Goal: Contribute content: Contribute content

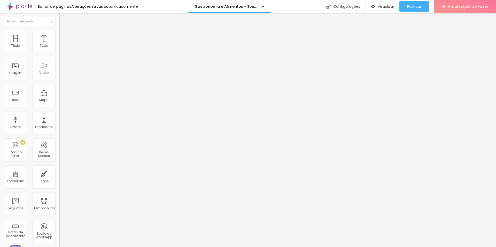
click at [63, 44] on font "Adicionar imagem" at bounding box center [78, 42] width 30 height 4
click at [59, 30] on img at bounding box center [61, 32] width 5 height 5
click at [84, 48] on font "px" at bounding box center [86, 45] width 4 height 5
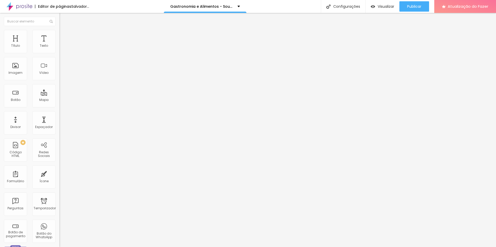
type input "600"
type input "550"
type input "340"
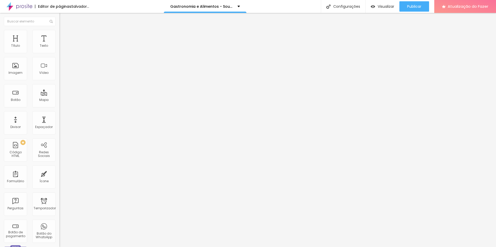
type input "340"
type input "320"
type input "290"
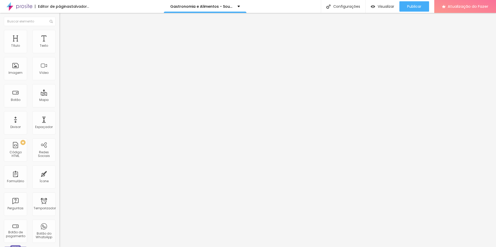
type input "280"
type input "270"
type input "260"
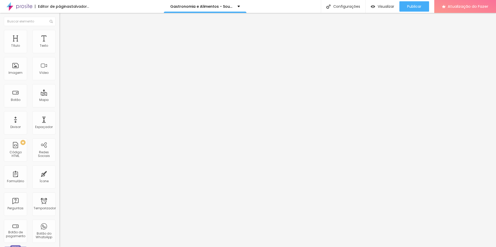
type input "260"
type input "240"
type input "220"
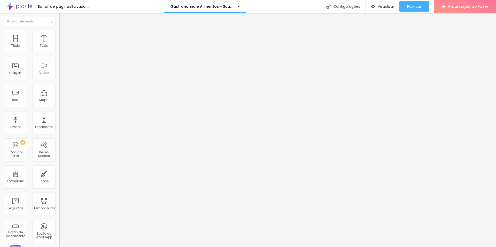
type input "210"
type input "190"
type input "170"
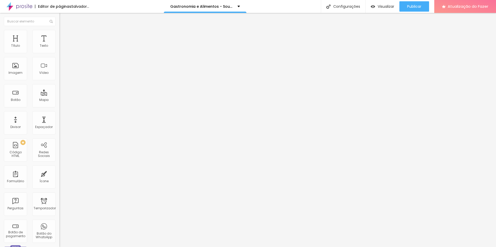
type input "170"
type input "160"
type input "150"
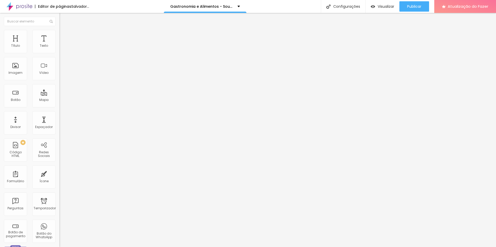
type input "140"
type input "100"
drag, startPoint x: 18, startPoint y: 57, endPoint x: 7, endPoint y: 57, distance: 10.3
type input "100"
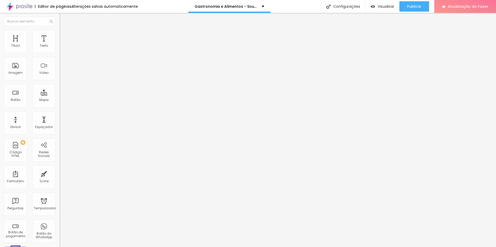
click at [59, 53] on input "range" at bounding box center [75, 51] width 33 height 4
click at [59, 35] on li "Avançado" at bounding box center [88, 37] width 59 height 5
drag, startPoint x: 15, startPoint y: 50, endPoint x: 2, endPoint y: 54, distance: 13.5
click at [59, 54] on div "10 Espaço de cima" at bounding box center [88, 76] width 59 height 73
type input "0"
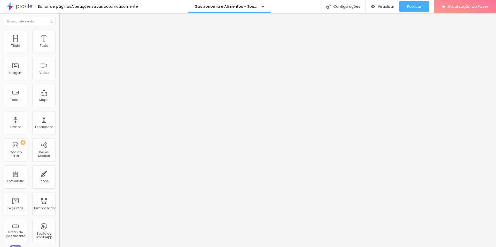
type input "0"
drag, startPoint x: 9, startPoint y: 51, endPoint x: 2, endPoint y: 52, distance: 6.9
type input "0"
click at [59, 100] on input "range" at bounding box center [75, 102] width 33 height 4
type input "5"
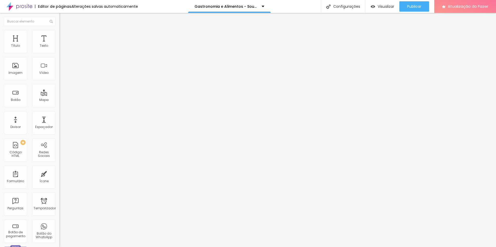
type input "5"
type input "3"
type input "4"
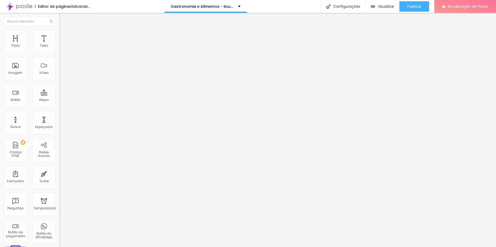
type input "5"
click at [59, 173] on input "range" at bounding box center [75, 175] width 33 height 4
type input "12"
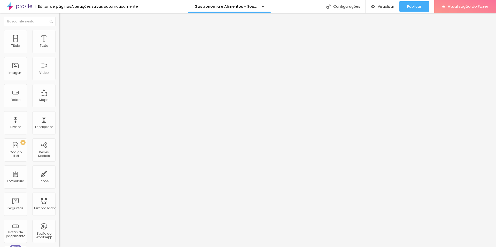
type input "12"
type input "17"
type input "33"
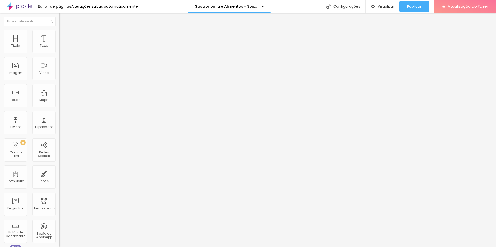
type input "48"
type input "53"
type input "59"
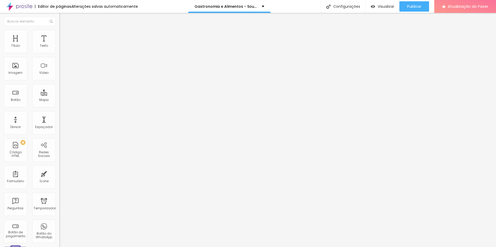
type input "59"
type input "64"
type input "69"
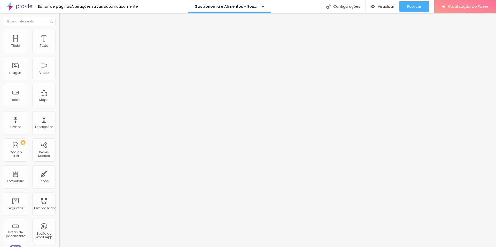
type input "84"
type input "90"
type input "95"
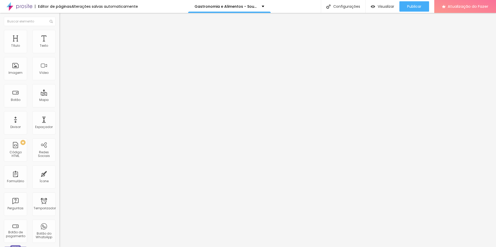
type input "95"
type input "105"
type input "115"
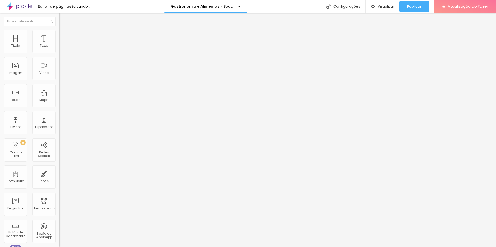
type input "126"
type input "131"
type input "152"
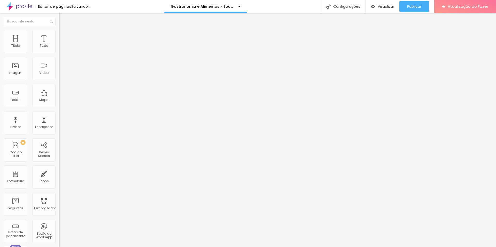
type input "152"
type input "157"
type input "152"
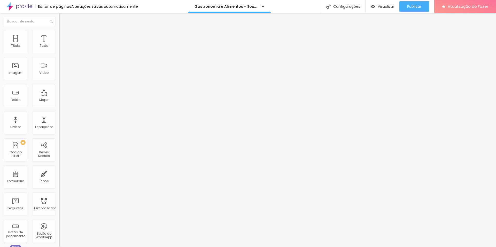
type input "146"
type input "141"
type input "146"
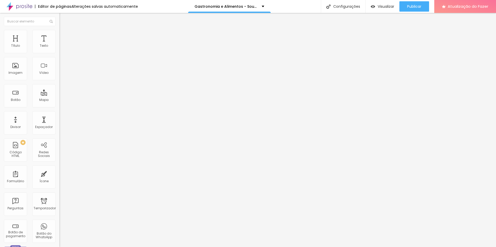
type input "146"
type input "152"
type input "157"
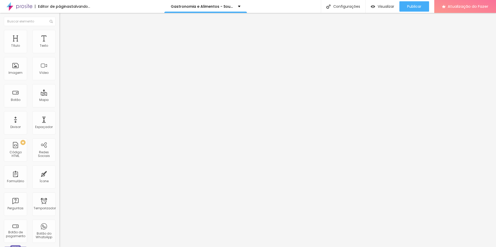
type input "162"
type input "157"
drag, startPoint x: 11, startPoint y: 51, endPoint x: 19, endPoint y: 52, distance: 7.5
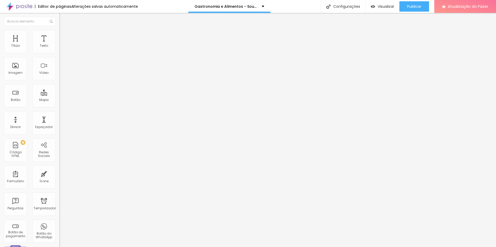
type input "157"
click at [59, 95] on input "range" at bounding box center [75, 97] width 33 height 4
click at [64, 35] on font "Avançado" at bounding box center [72, 33] width 17 height 4
click at [59, 71] on li "Celular" at bounding box center [88, 69] width 59 height 3
click at [59, 71] on div at bounding box center [88, 71] width 59 height 0
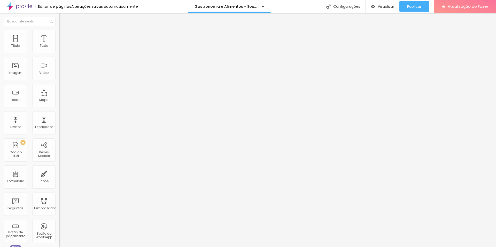
click at [59, 74] on div at bounding box center [88, 74] width 59 height 0
click at [382, 6] on font "Visualizar" at bounding box center [386, 6] width 17 height 5
click at [407, 8] on font "Publicar" at bounding box center [414, 6] width 14 height 5
click at [64, 36] on font "Avançado" at bounding box center [72, 38] width 17 height 4
drag, startPoint x: 52, startPoint y: 62, endPoint x: 58, endPoint y: 62, distance: 6.7
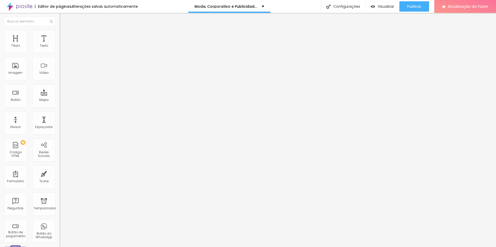
click at [59, 62] on div "0 Espaço de cima 0 Espaço de baixo ID HTML Classes Html Visível nos dispositivo…" at bounding box center [88, 148] width 59 height 217
type input "5"
click at [59, 39] on li "Avançado" at bounding box center [88, 37] width 59 height 5
drag, startPoint x: 52, startPoint y: 63, endPoint x: 58, endPoint y: 63, distance: 6.2
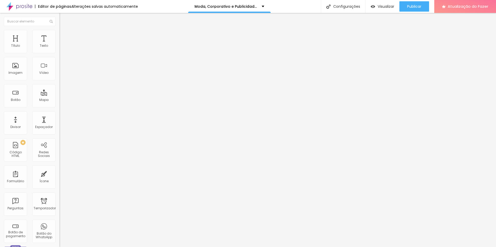
click at [59, 63] on div "0 Espaço de cima 0 Espaço de baixo ID HTML Classes Html contato-site Visível no…" at bounding box center [88, 148] width 59 height 217
type input "1"
type input "10"
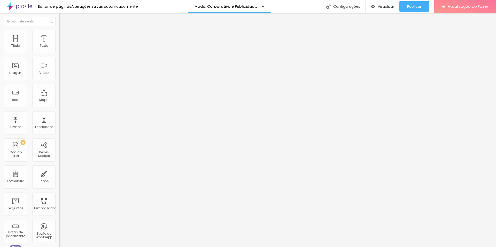
click at [64, 36] on font "Avançado" at bounding box center [72, 38] width 17 height 4
drag, startPoint x: 51, startPoint y: 62, endPoint x: 59, endPoint y: 62, distance: 8.3
click at [59, 62] on div "0 Espaço de cima 0 Espaço de baixo ID HTML Classes Html contato-site Visível no…" at bounding box center [88, 148] width 59 height 217
type input "1"
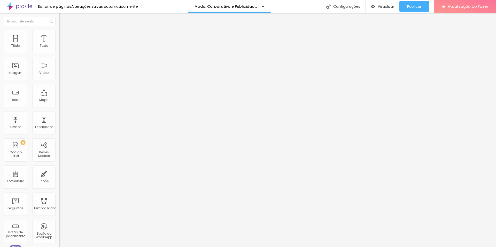
type input "10"
type input "22"
type input "53"
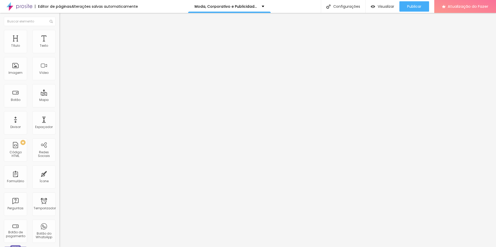
type input "53"
click at [59, 95] on input "range" at bounding box center [75, 97] width 33 height 4
type input "48"
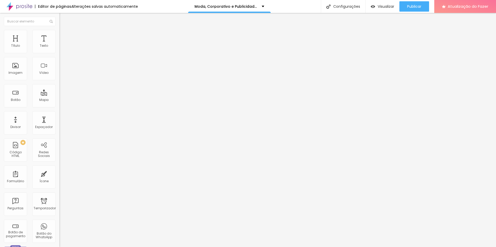
type input "229"
type input "250"
type input "291"
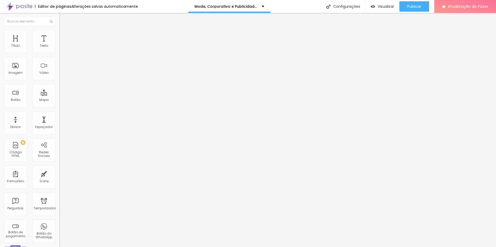
type input "291"
type input "312"
type input "322"
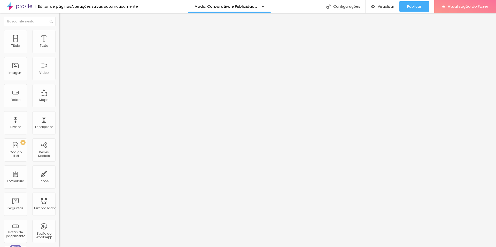
type input "332"
type input "337"
type input "322"
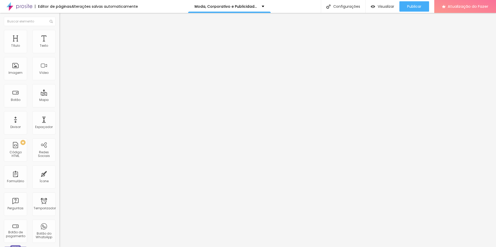
type input "322"
type input "275"
type input "281"
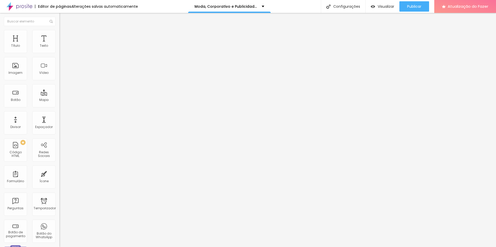
type input "291"
type input "296"
type input "291"
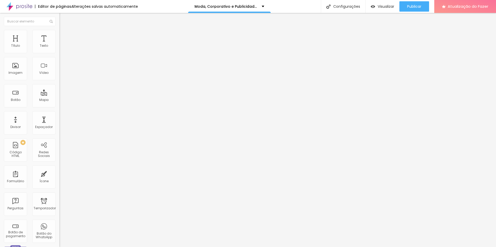
type input "291"
type input "281"
type input "286"
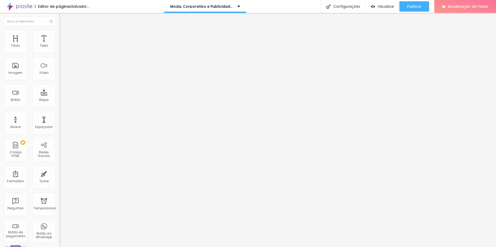
drag, startPoint x: 13, startPoint y: 51, endPoint x: 25, endPoint y: 52, distance: 12.2
type input "286"
click at [59, 95] on input "range" at bounding box center [75, 97] width 33 height 4
type input "260"
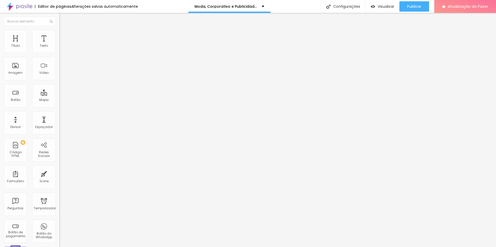
type input "265"
type input "270"
type input "281"
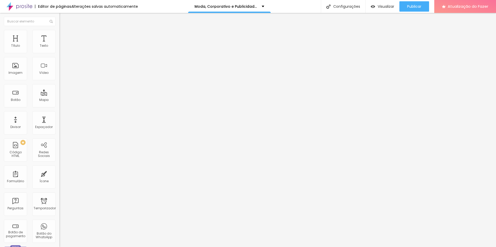
type input "281"
type input "275"
type input "270"
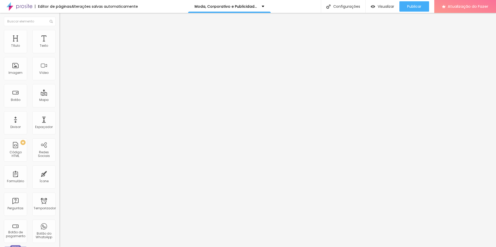
type input "275"
click at [59, 95] on input "range" at bounding box center [75, 97] width 33 height 4
click at [389, 3] on div "Visualizar" at bounding box center [383, 6] width 24 height 10
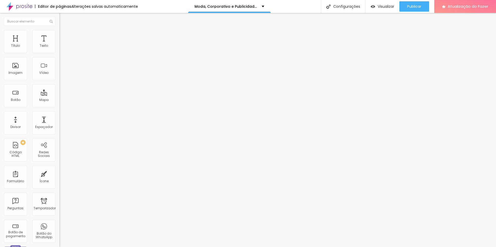
type input "281"
click at [59, 95] on input "range" at bounding box center [75, 97] width 33 height 4
click at [382, 9] on font "Visualizar" at bounding box center [386, 6] width 17 height 5
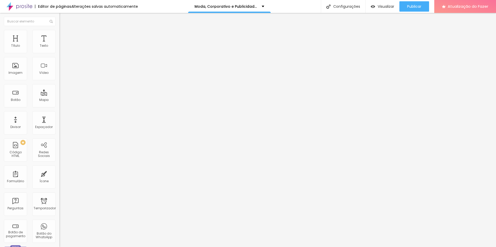
click at [59, 32] on img at bounding box center [61, 32] width 5 height 5
click at [59, 71] on div at bounding box center [88, 71] width 59 height 0
click at [59, 74] on div at bounding box center [88, 74] width 59 height 0
click at [59, 33] on li "Avançado" at bounding box center [88, 32] width 59 height 5
click at [59, 71] on div at bounding box center [88, 71] width 59 height 0
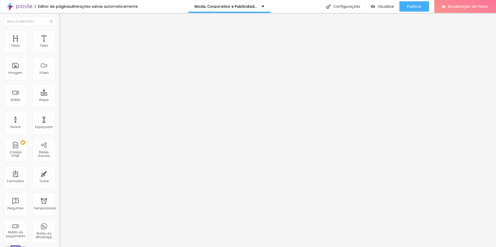
click at [59, 74] on div at bounding box center [88, 74] width 59 height 0
click at [387, 8] on font "Visualizar" at bounding box center [386, 6] width 17 height 5
click at [391, 6] on font "Visualizar" at bounding box center [386, 6] width 17 height 5
drag, startPoint x: 42, startPoint y: 51, endPoint x: 45, endPoint y: 51, distance: 2.8
click at [59, 100] on input "30" at bounding box center [70, 102] width 22 height 5
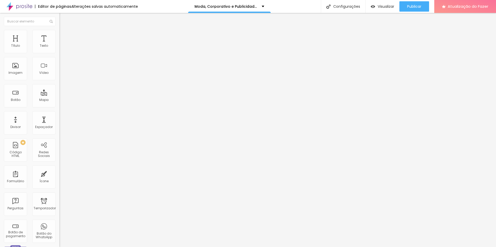
type input "10"
click at [64, 35] on font "Estilo" at bounding box center [68, 33] width 8 height 4
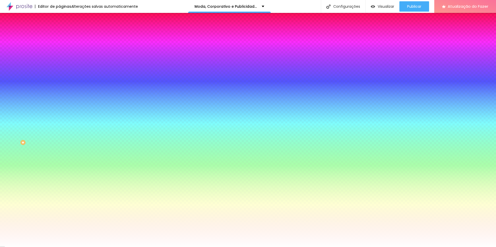
click at [62, 68] on icon "button" at bounding box center [62, 67] width 1 height 1
click at [59, 70] on div at bounding box center [88, 70] width 59 height 0
click at [59, 75] on div "Voltar ao padrão #FFFFFF" at bounding box center [88, 69] width 59 height 11
click at [59, 70] on div at bounding box center [88, 70] width 59 height 0
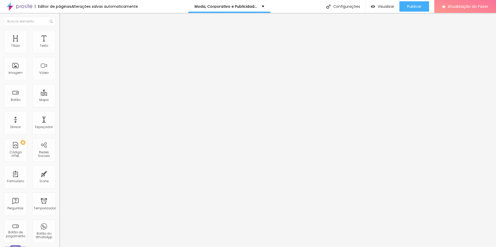
click at [59, 32] on li "Estilo" at bounding box center [88, 32] width 59 height 5
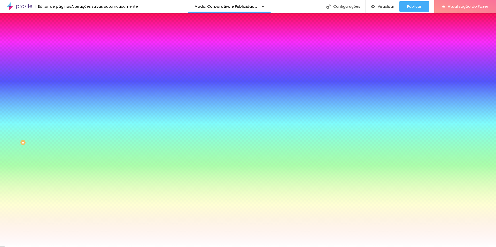
click at [59, 70] on div at bounding box center [88, 70] width 59 height 0
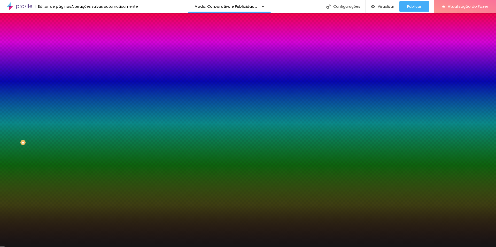
type input "#000000"
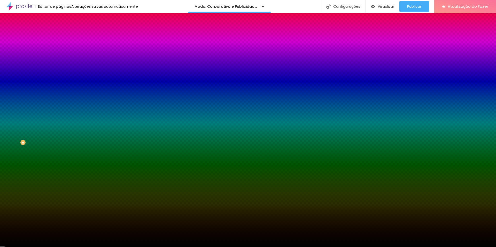
drag, startPoint x: 0, startPoint y: 133, endPoint x: 0, endPoint y: 150, distance: 16.8
click at [59, 150] on div "Editar nulo Conteúdo Estilo Avançado Imagem de fundo Adicionar imagem Efeito da…" at bounding box center [88, 130] width 59 height 234
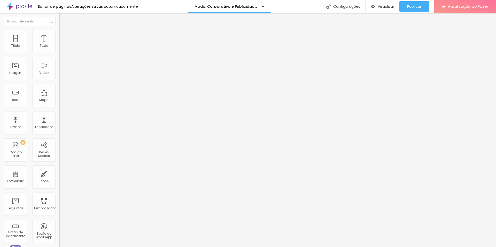
click at [59, 35] on img at bounding box center [61, 37] width 5 height 5
click at [59, 32] on li "Estilo" at bounding box center [88, 32] width 59 height 5
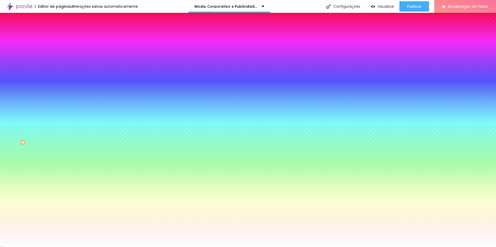
click at [59, 35] on li "Avançado" at bounding box center [88, 37] width 59 height 5
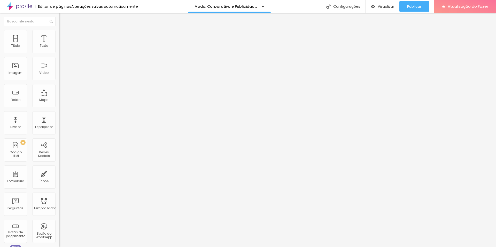
type input "15"
type input "5"
type input "0"
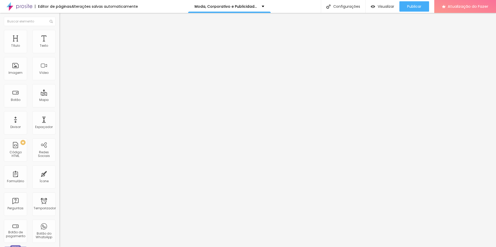
type input "0"
type input "5"
drag, startPoint x: 20, startPoint y: 50, endPoint x: 13, endPoint y: 53, distance: 7.9
type input "5"
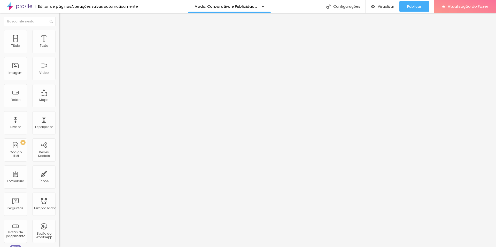
click at [59, 100] on input "range" at bounding box center [75, 102] width 33 height 4
click at [59, 35] on li "Avançado" at bounding box center [88, 37] width 59 height 5
type input "0"
click at [59, 173] on input "range" at bounding box center [75, 175] width 33 height 4
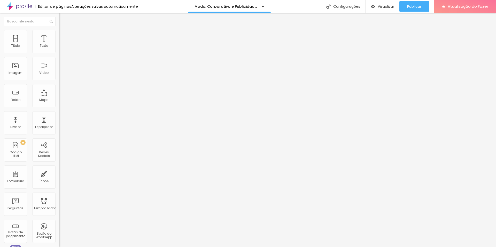
drag, startPoint x: 45, startPoint y: 60, endPoint x: 49, endPoint y: 60, distance: 3.4
click at [59, 178] on div "0 px" at bounding box center [88, 180] width 59 height 5
type input "5"
click at [389, 4] on font "Visualizar" at bounding box center [386, 6] width 17 height 5
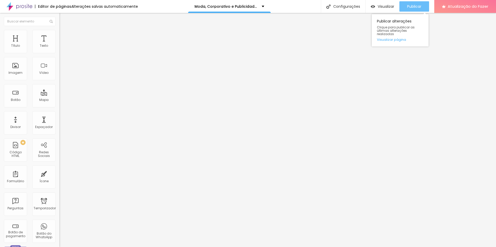
click at [407, 7] on font "Publicar" at bounding box center [414, 6] width 14 height 5
click at [59, 35] on img at bounding box center [61, 37] width 5 height 5
click at [59, 35] on li "Avançado" at bounding box center [88, 37] width 59 height 5
drag, startPoint x: 52, startPoint y: 63, endPoint x: 58, endPoint y: 63, distance: 5.7
click at [59, 63] on div "0 Espaço de cima 0 Espaço de baixo ID HTML Classes Html Visível nos dispositivo…" at bounding box center [88, 148] width 59 height 217
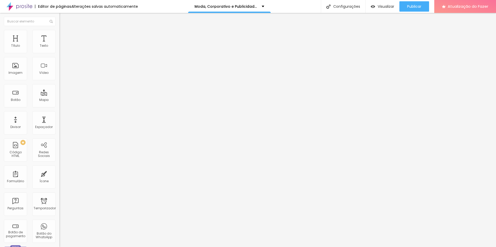
type input "5"
click at [422, 3] on button "Publicar" at bounding box center [414, 6] width 30 height 10
click at [64, 36] on font "Estilo" at bounding box center [68, 33] width 8 height 4
click at [59, 35] on img at bounding box center [61, 37] width 5 height 5
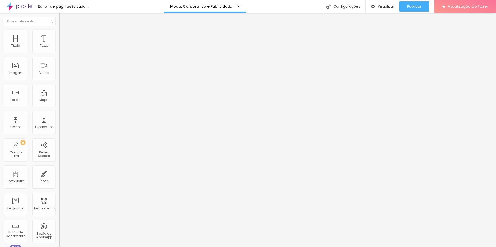
click at [64, 36] on font "Avançado" at bounding box center [72, 38] width 17 height 4
click at [64, 36] on font "Estilo" at bounding box center [68, 33] width 8 height 4
click at [59, 35] on img at bounding box center [61, 37] width 5 height 5
click at [64, 36] on font "Estilo" at bounding box center [68, 33] width 8 height 4
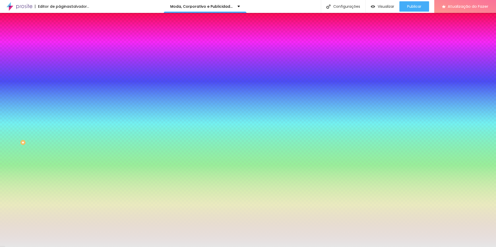
click at [64, 36] on font "Avançado" at bounding box center [72, 38] width 17 height 4
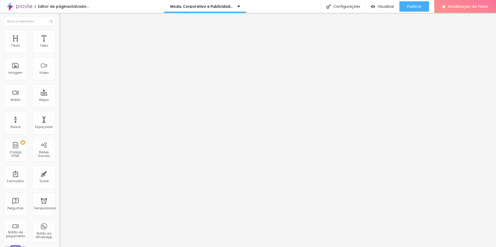
click at [59, 33] on img at bounding box center [61, 32] width 5 height 5
click at [64, 36] on font "Estilo" at bounding box center [68, 33] width 8 height 4
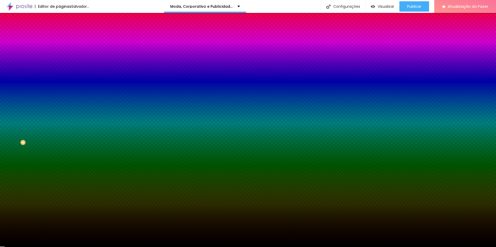
click at [59, 35] on li "Avançado" at bounding box center [88, 37] width 59 height 5
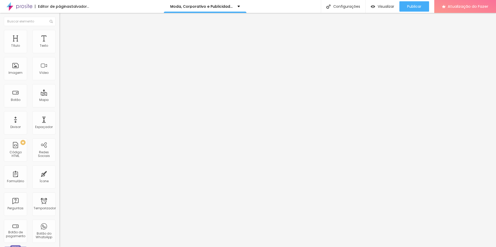
click at [64, 36] on font "Avançado" at bounding box center [72, 38] width 17 height 4
click at [64, 36] on font "Avançado" at bounding box center [72, 33] width 17 height 4
click at [63, 44] on font "Adicionar imagem" at bounding box center [78, 42] width 30 height 4
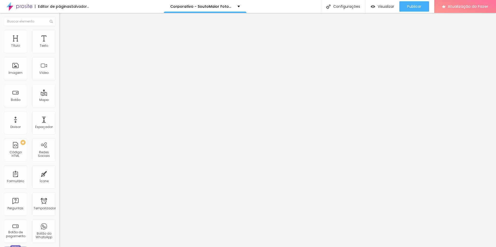
click at [59, 33] on img at bounding box center [61, 32] width 5 height 5
click at [84, 48] on font "px" at bounding box center [86, 45] width 4 height 5
type input "600"
type input "320"
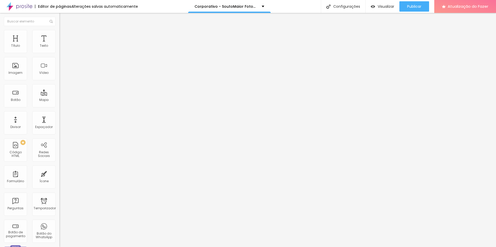
type input "320"
type input "250"
type input "210"
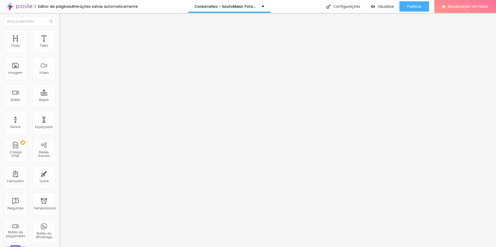
type input "170"
type input "130"
type input "110"
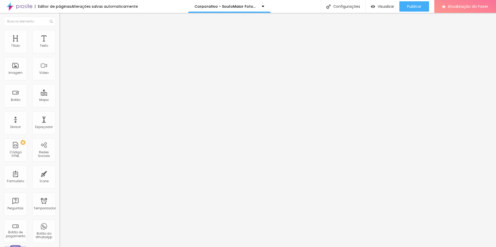
type input "110"
type input "80"
type input "60"
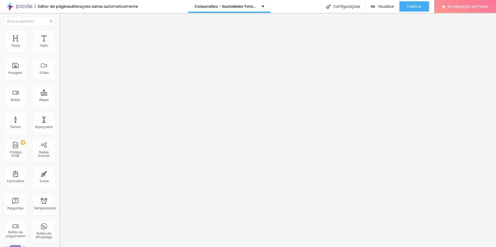
type input "50"
type input "70"
type input "80"
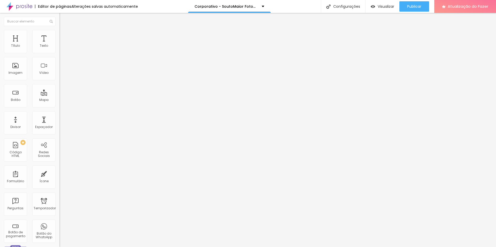
type input "80"
type input "100"
type input "110"
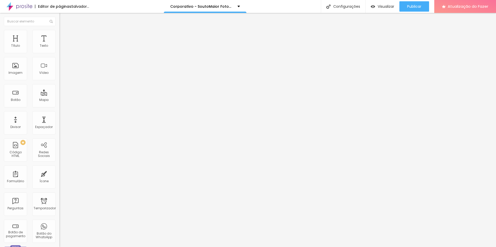
type input "120"
type input "80"
type input "90"
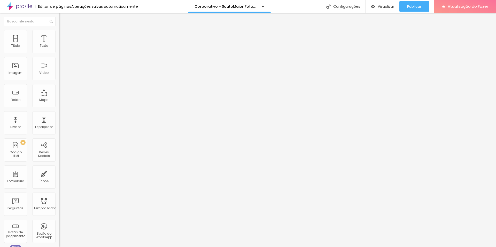
type input "90"
type input "100"
drag, startPoint x: 15, startPoint y: 56, endPoint x: 7, endPoint y: 58, distance: 8.0
type input "100"
click at [59, 53] on input "range" at bounding box center [75, 51] width 33 height 4
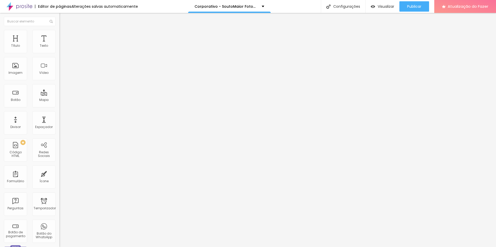
click at [59, 35] on li "Avançado" at bounding box center [88, 37] width 59 height 5
type input "0"
drag, startPoint x: 4, startPoint y: 54, endPoint x: 0, endPoint y: 57, distance: 4.8
type input "0"
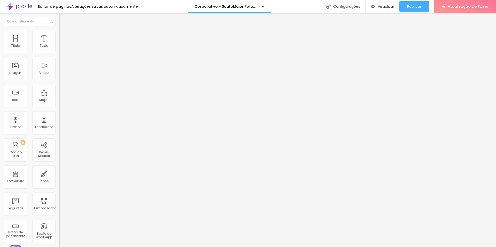
click at [59, 100] on input "range" at bounding box center [75, 102] width 33 height 4
type input "4"
type input "2"
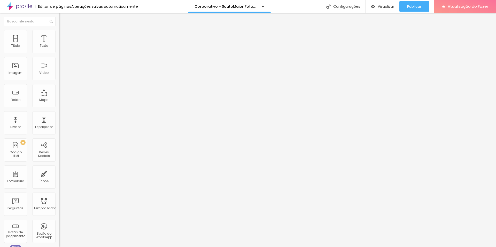
type input "3"
type input "4"
type input "5"
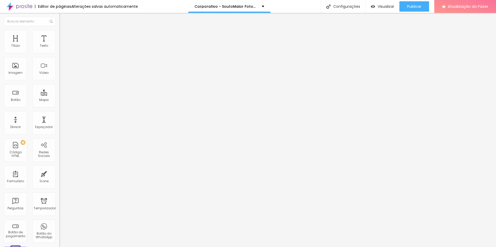
type input "5"
click at [59, 173] on input "range" at bounding box center [75, 175] width 33 height 4
click at [64, 36] on font "Estilo" at bounding box center [68, 33] width 8 height 4
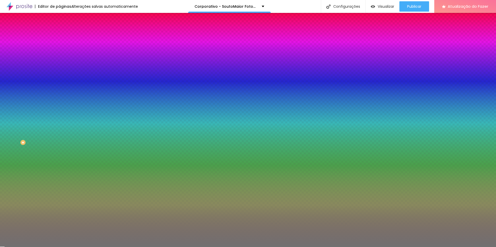
drag, startPoint x: 41, startPoint y: 53, endPoint x: 58, endPoint y: 53, distance: 17.3
click at [59, 53] on div "Cor Voltar ao padrão #717171 Tamanho 50 % Peso 10" at bounding box center [88, 60] width 59 height 40
paste input "E6E6E6"
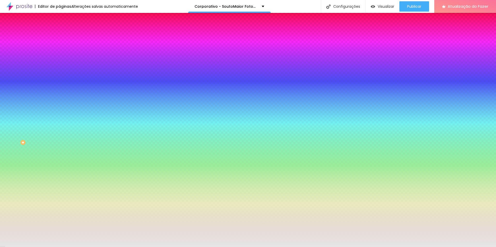
type input "#E6E6E6"
type input "53"
type input "100"
drag, startPoint x: 26, startPoint y: 67, endPoint x: 79, endPoint y: 68, distance: 53.0
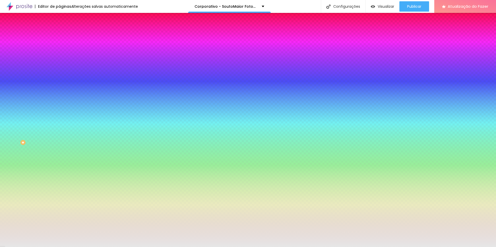
type input "100"
click at [79, 67] on input "range" at bounding box center [75, 65] width 33 height 4
type input "7"
type input "6"
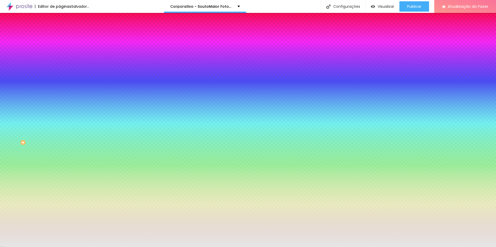
type input "6"
type input "1"
drag, startPoint x: 23, startPoint y: 81, endPoint x: 0, endPoint y: 85, distance: 23.5
type input "1"
click at [59, 80] on input "range" at bounding box center [75, 78] width 33 height 4
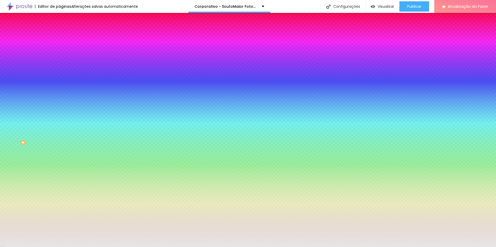
click at [64, 36] on font "Avançado" at bounding box center [72, 38] width 17 height 4
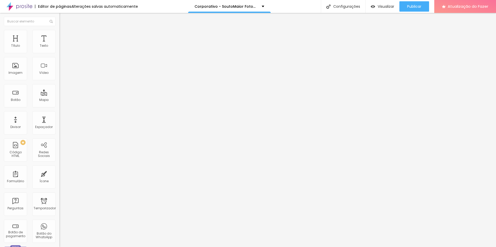
type input "19"
type input "0"
drag, startPoint x: 18, startPoint y: 51, endPoint x: 0, endPoint y: 51, distance: 18.3
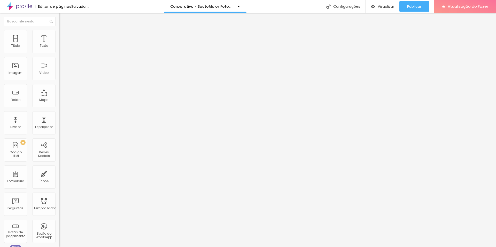
type input "0"
click at [59, 100] on input "range" at bounding box center [75, 102] width 33 height 4
type input "7"
type input "5"
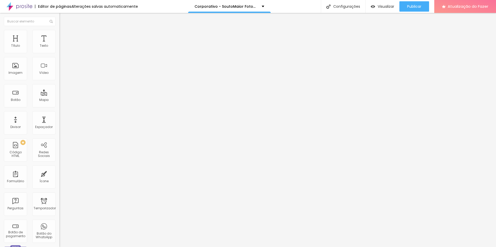
type input "5"
type input "2"
type input "4"
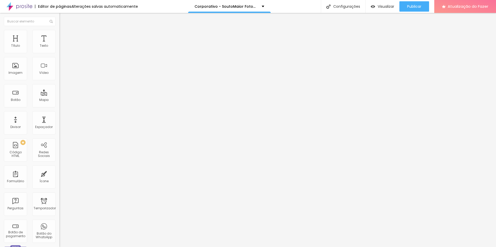
type input "5"
drag, startPoint x: 18, startPoint y: 60, endPoint x: 14, endPoint y: 61, distance: 4.7
click at [59, 173] on input "range" at bounding box center [75, 175] width 33 height 4
type input "0"
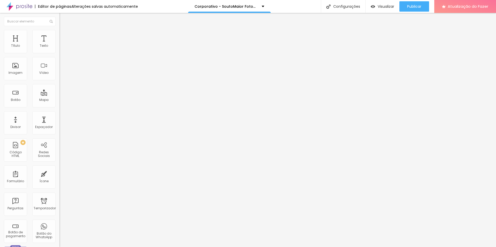
type input "0"
drag, startPoint x: 12, startPoint y: 62, endPoint x: 3, endPoint y: 62, distance: 8.8
type input "0"
click at [59, 173] on input "range" at bounding box center [75, 175] width 33 height 4
type input "1"
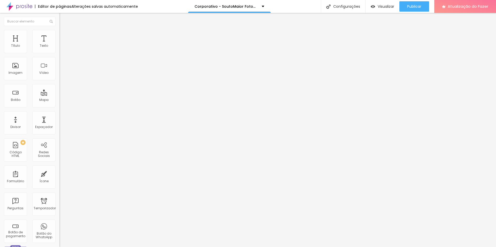
type input "1"
type input "2"
type input "3"
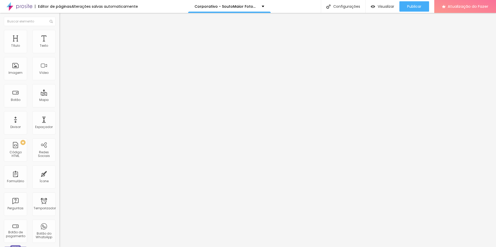
type input "5"
type input "6"
type input "7"
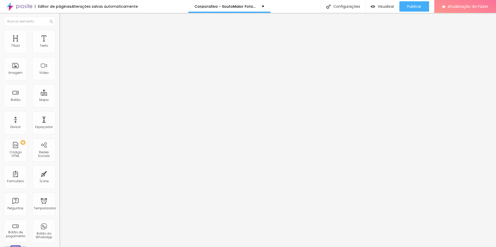
type input "7"
type input "6"
type input "5"
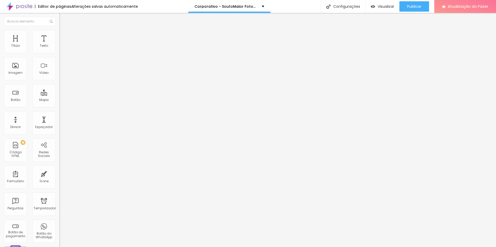
type input "5"
click at [59, 100] on input "range" at bounding box center [75, 102] width 33 height 4
click at [59, 225] on div at bounding box center [88, 225] width 59 height 0
click at [59, 225] on li "Área de trabalho" at bounding box center [88, 226] width 59 height 3
click at [59, 136] on div "5 Espaço de cima 0 Espaço de baixo ID HTML Classes Html Visível nos dispositivo…" at bounding box center [88, 148] width 59 height 217
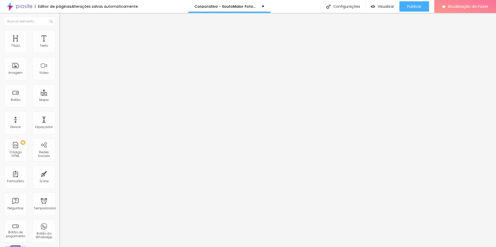
click at [59, 228] on div at bounding box center [88, 228] width 59 height 0
drag, startPoint x: 42, startPoint y: 51, endPoint x: 56, endPoint y: 51, distance: 14.2
click at [59, 51] on div "30 px Tamanho" at bounding box center [88, 71] width 59 height 73
type input "10"
type input "5"
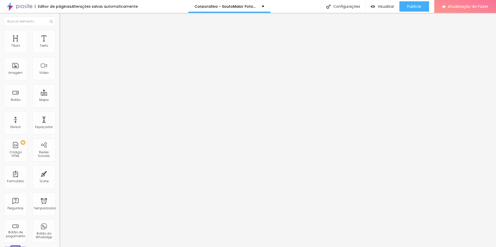
type input "53"
click at [64, 36] on font "Avançado" at bounding box center [72, 33] width 17 height 4
drag, startPoint x: 49, startPoint y: 95, endPoint x: 49, endPoint y: 103, distance: 8.5
click at [59, 71] on div at bounding box center [88, 71] width 59 height 0
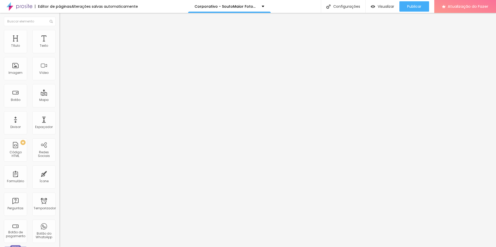
click at [59, 74] on div at bounding box center [88, 74] width 59 height 0
type input "10"
type input "2"
type input "28"
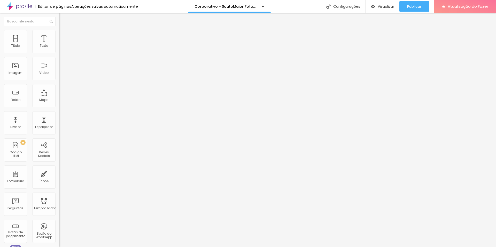
type input "281"
click at [394, 7] on icon "button" at bounding box center [396, 6] width 6 height 6
click at [382, 5] on font "Visualizar" at bounding box center [381, 6] width 17 height 5
click at [59, 34] on li "Estilo" at bounding box center [88, 32] width 59 height 5
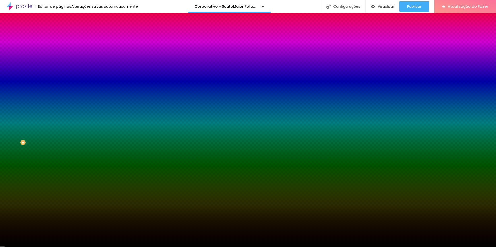
click at [59, 35] on li "Avançado" at bounding box center [88, 37] width 59 height 5
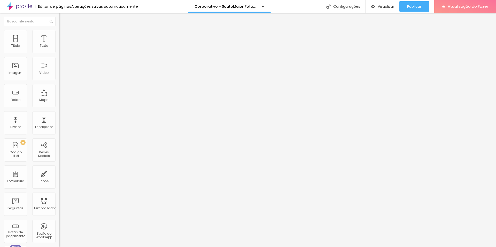
type input "5"
click at [64, 36] on font "Avançado" at bounding box center [72, 38] width 17 height 4
drag, startPoint x: 42, startPoint y: 51, endPoint x: 56, endPoint y: 51, distance: 14.2
click at [59, 105] on div "20 px" at bounding box center [88, 107] width 59 height 5
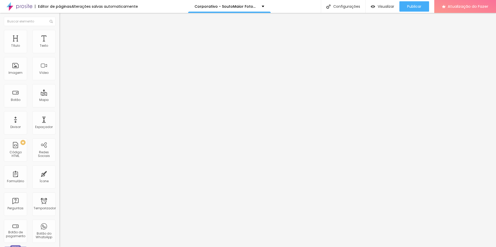
type input "5"
drag, startPoint x: 43, startPoint y: 49, endPoint x: 58, endPoint y: 51, distance: 15.1
click at [59, 51] on div "30 px Tamanho" at bounding box center [88, 71] width 59 height 73
type input "10"
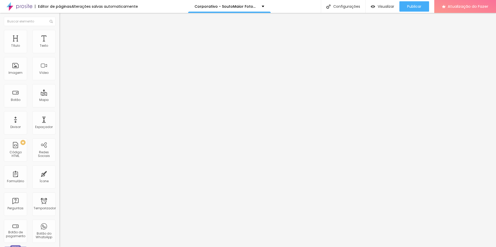
type input "10"
click at [419, 7] on font "Publicar" at bounding box center [414, 6] width 14 height 5
click at [59, 33] on img at bounding box center [61, 32] width 5 height 5
click at [59, 71] on div at bounding box center [88, 71] width 59 height 0
click at [59, 74] on div at bounding box center [88, 74] width 59 height 0
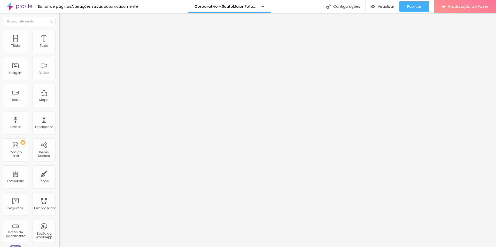
drag, startPoint x: 40, startPoint y: 34, endPoint x: 40, endPoint y: 39, distance: 5.2
click at [59, 34] on li "Avançado" at bounding box center [88, 32] width 59 height 5
click at [414, 5] on font "Publicar" at bounding box center [414, 6] width 14 height 5
click at [59, 35] on li "Avançado" at bounding box center [88, 37] width 59 height 5
click at [64, 36] on font "Avançado" at bounding box center [72, 38] width 17 height 4
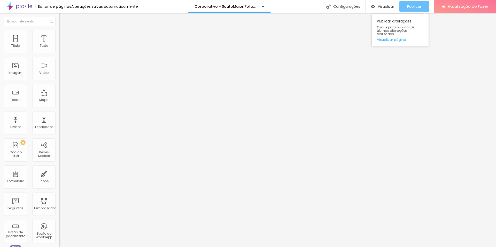
click at [412, 5] on font "Publicar" at bounding box center [414, 6] width 14 height 5
click at [59, 32] on img at bounding box center [61, 32] width 5 height 5
click at [59, 35] on li "Avançado" at bounding box center [88, 37] width 59 height 5
click at [59, 32] on img at bounding box center [61, 32] width 5 height 5
click at [59, 35] on li "Avançado" at bounding box center [88, 37] width 59 height 5
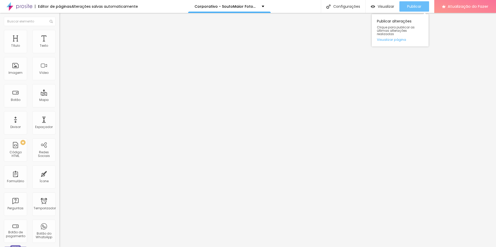
click at [413, 7] on font "Publicar" at bounding box center [414, 6] width 14 height 5
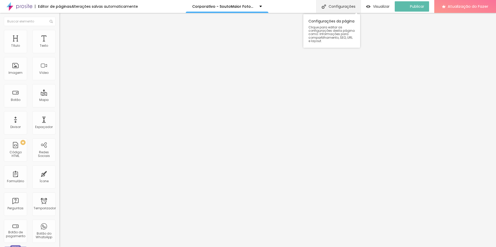
click at [335, 4] on font "Configurações" at bounding box center [342, 6] width 27 height 5
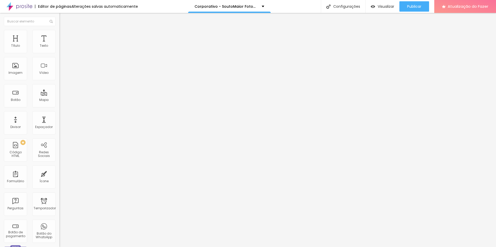
drag, startPoint x: 277, startPoint y: 101, endPoint x: 276, endPoint y: 104, distance: 2.9
copy form "[URL][DOMAIN_NAME]"
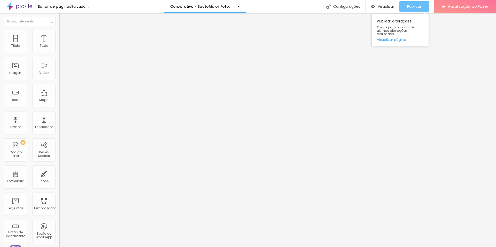
click at [417, 2] on div "Publicar" at bounding box center [414, 6] width 14 height 10
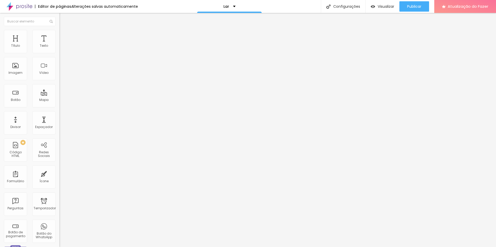
click at [59, 106] on input "https://www.soutomaiorfotografia.com/ensaiofotografico" at bounding box center [90, 103] width 62 height 5
paste input "https://www.soutomaiorfotografia.com/corporativ"
type input "https://www.soutomaiorfotografia.com/corporativo"
click at [59, 172] on div "Editar nulo Conteúdo Estilo Avançado Trocar imagem Descrição da imagem (Alt) En…" at bounding box center [88, 130] width 59 height 234
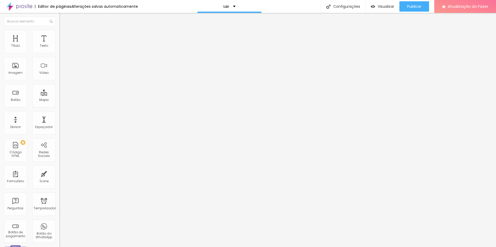
scroll to position [0, 0]
click at [59, 106] on input "https://www.soutomaiorfotografia.com/ensaiofotografico" at bounding box center [90, 103] width 62 height 5
paste input "https://www.soutomaiorfotografia.com/corporativ"
type input "[URL][DOMAIN_NAME]"
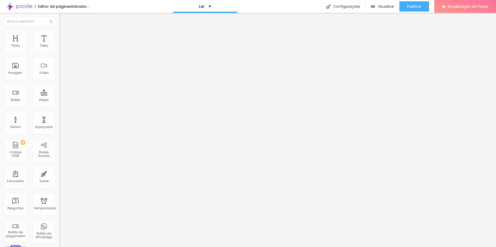
click at [59, 171] on div "Editar nulo Conteúdo Estilo Avançado Trocar imagem Descrição da imagem (Alt) En…" at bounding box center [88, 130] width 59 height 234
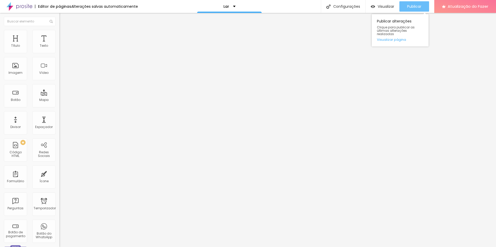
click at [417, 6] on font "Publicar" at bounding box center [414, 6] width 14 height 5
